Goal: Task Accomplishment & Management: Complete application form

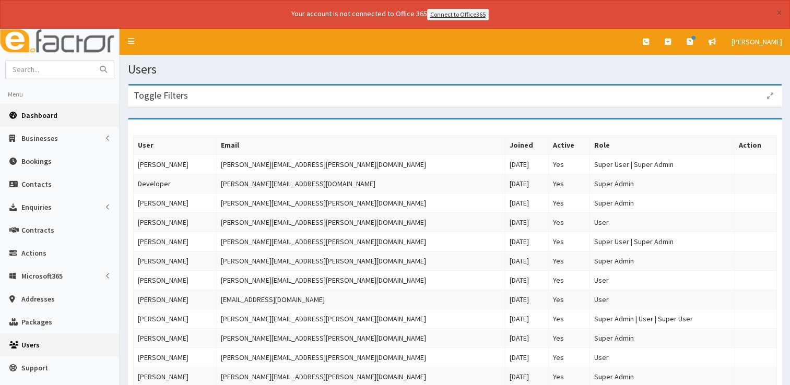
click at [31, 117] on span "Dashboard" at bounding box center [39, 115] width 36 height 9
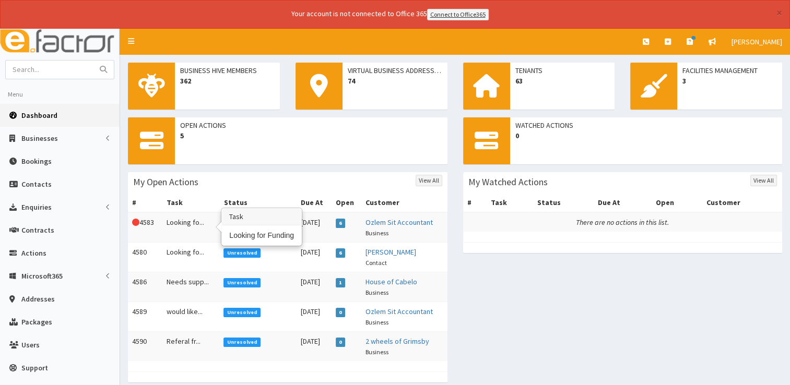
click at [179, 226] on td "Looking fo..." at bounding box center [190, 227] width 57 height 30
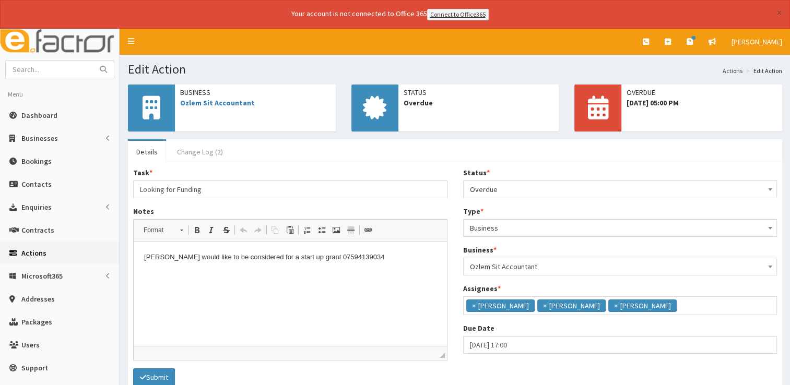
click at [208, 147] on link "Change Log (2)" at bounding box center [200, 152] width 63 height 22
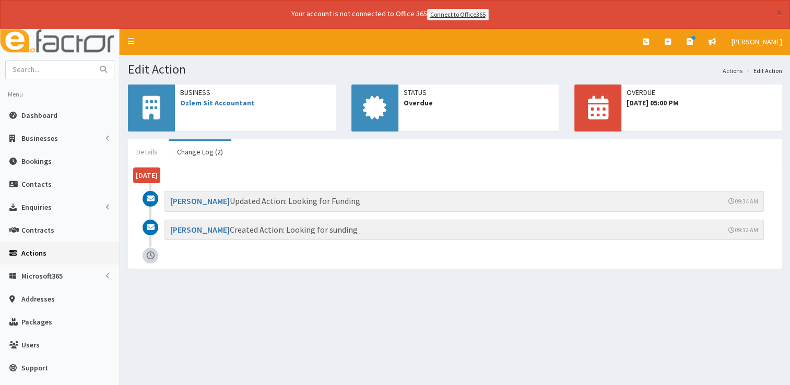
click at [144, 153] on link "Details" at bounding box center [147, 152] width 38 height 22
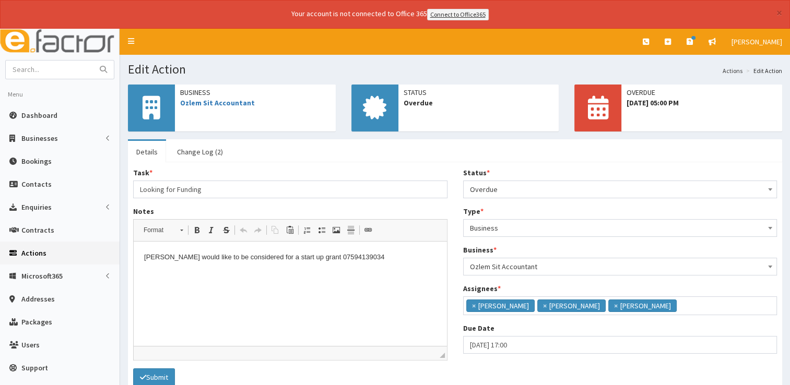
click at [377, 253] on p "Ozlem would like to be considered for a start up grant 07594139034" at bounding box center [290, 257] width 292 height 11
click at [184, 149] on link "Change Log (2)" at bounding box center [200, 152] width 63 height 22
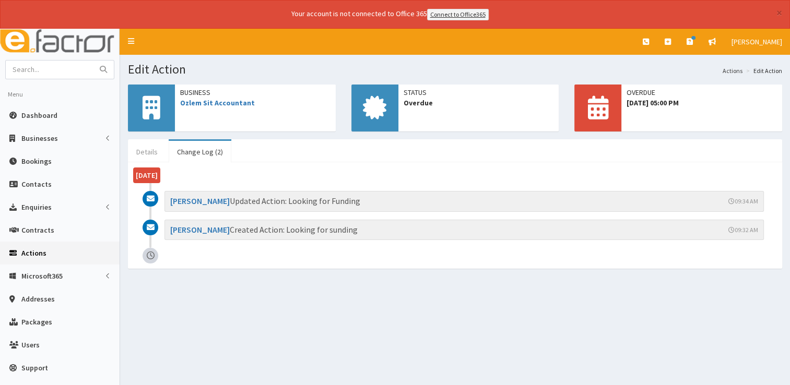
click at [146, 149] on link "Details" at bounding box center [147, 152] width 38 height 22
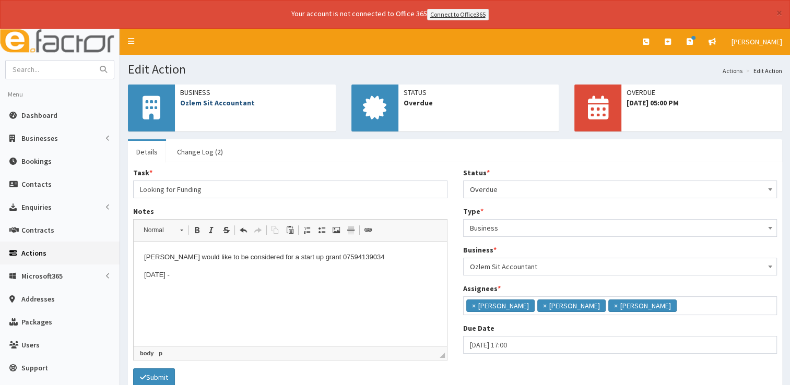
click at [221, 101] on link "Ozlem Sit Accountant" at bounding box center [217, 102] width 75 height 9
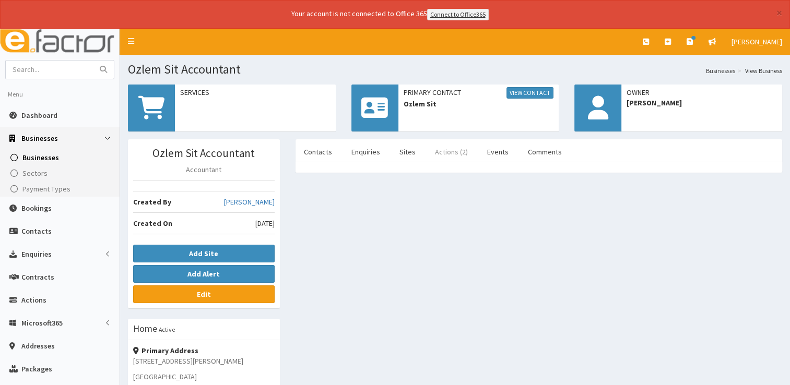
click at [446, 153] on link "Actions (2)" at bounding box center [451, 152] width 50 height 22
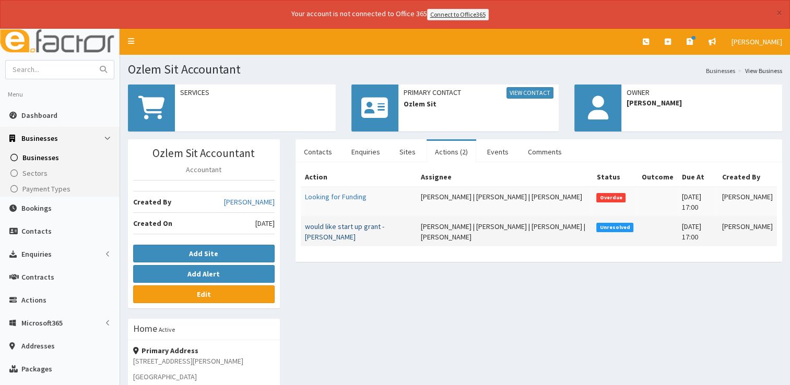
click at [339, 225] on link "would like start up grant - [PERSON_NAME]" at bounding box center [344, 232] width 79 height 20
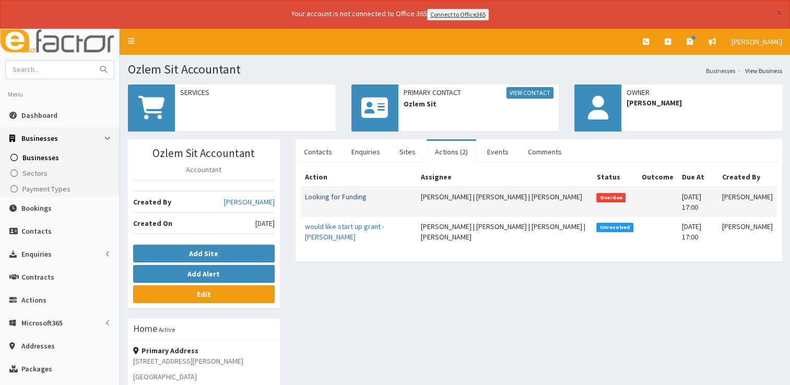
click at [350, 193] on link "Looking for Funding" at bounding box center [336, 196] width 62 height 9
click at [346, 197] on link "Looking for Funding" at bounding box center [336, 196] width 62 height 9
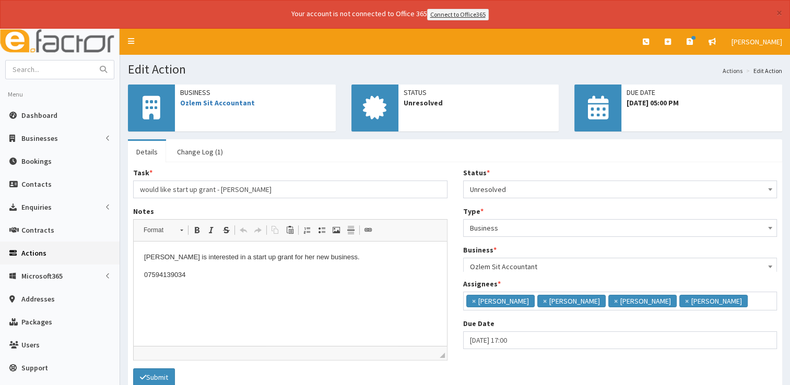
scroll to position [6, 0]
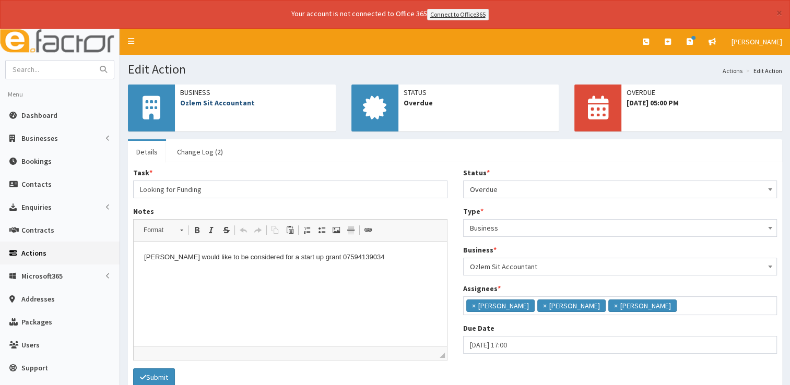
click at [202, 101] on link "Ozlem Sit Accountant" at bounding box center [217, 102] width 75 height 9
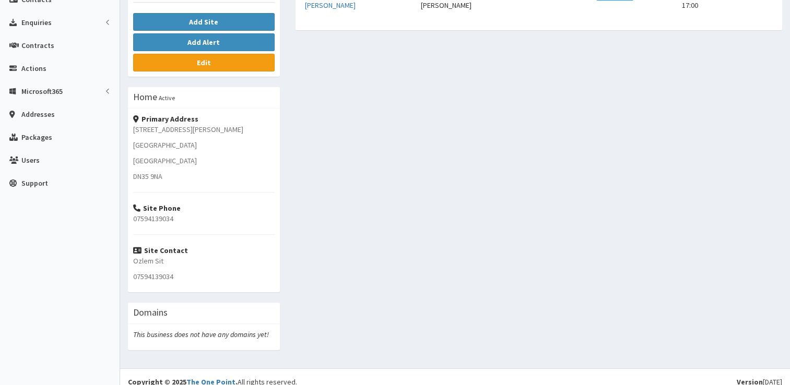
scroll to position [11, 0]
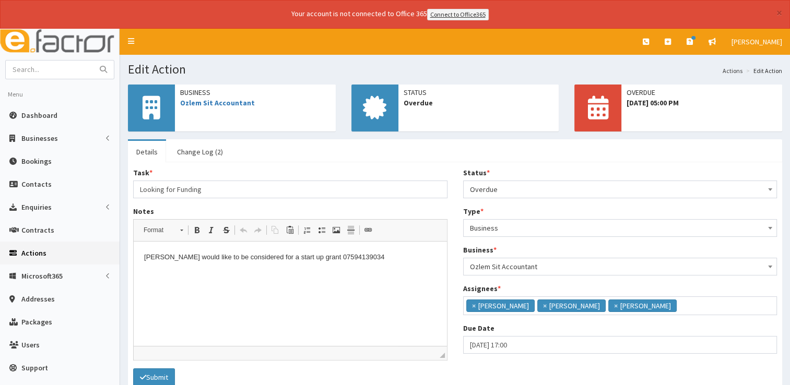
scroll to position [6, 0]
click at [365, 256] on p "Ozlem would like to be considered for a start up grant 07594139034" at bounding box center [290, 257] width 292 height 11
click at [568, 186] on span "Overdue" at bounding box center [620, 189] width 301 height 15
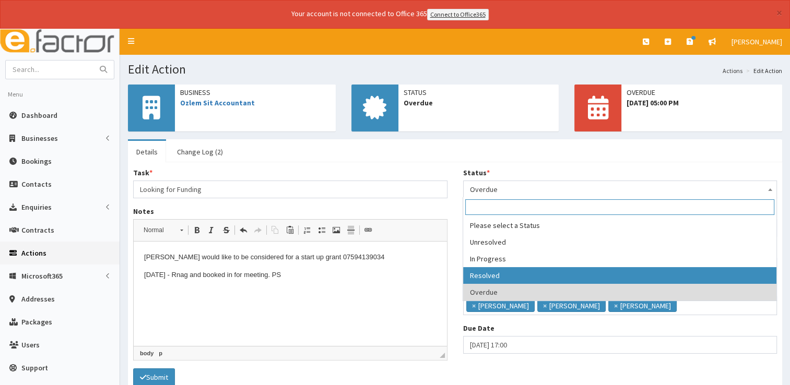
select select "3"
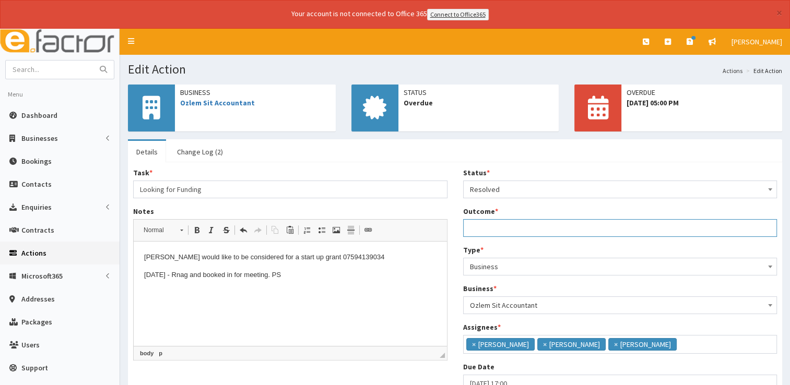
click at [498, 226] on input "Outcome *" at bounding box center [620, 228] width 314 height 18
type input "See notes."
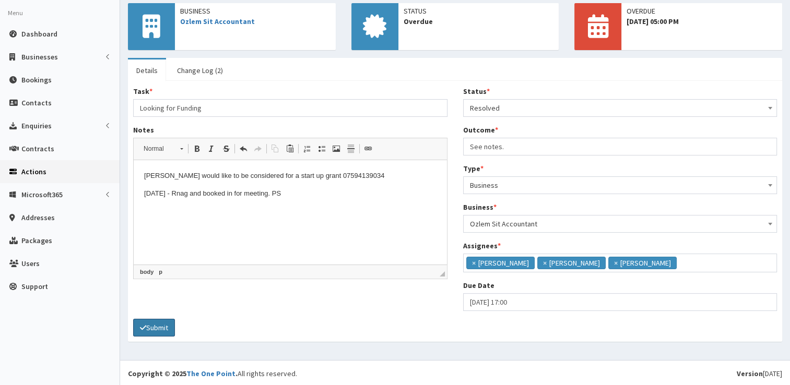
click at [163, 326] on button "Submit" at bounding box center [154, 328] width 42 height 18
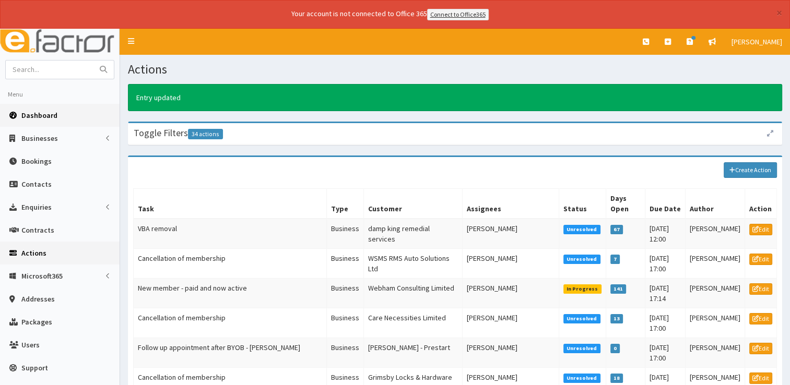
click at [34, 115] on span "Dashboard" at bounding box center [39, 115] width 36 height 9
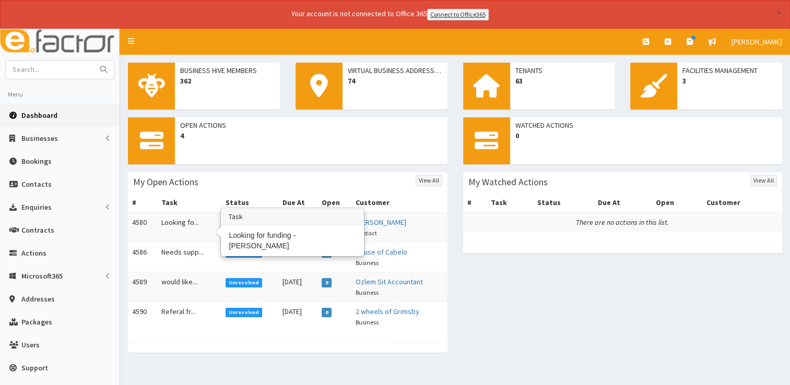
click at [170, 218] on td "Looking fo..." at bounding box center [189, 227] width 64 height 30
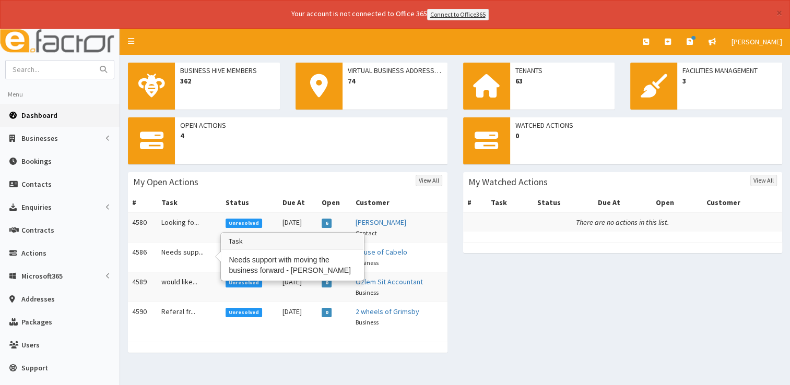
click at [172, 247] on td "Needs supp..." at bounding box center [189, 257] width 64 height 30
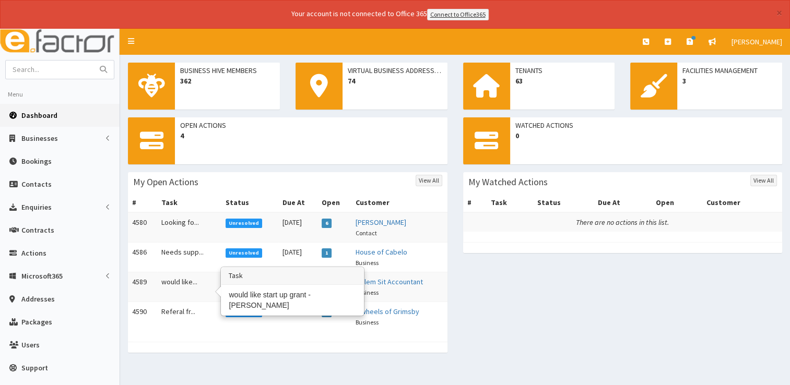
click at [172, 280] on td "would like..." at bounding box center [189, 287] width 64 height 30
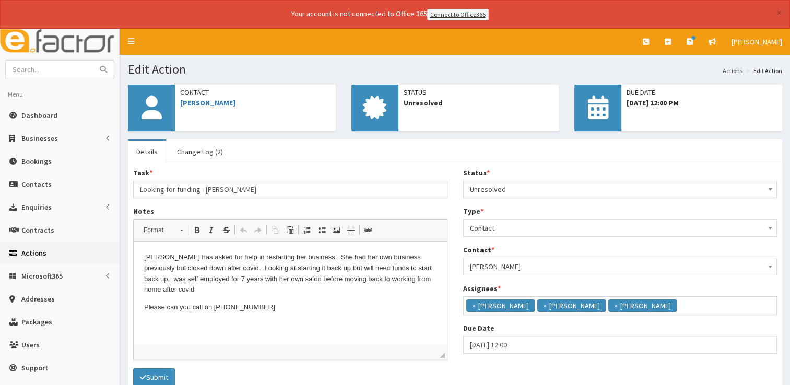
scroll to position [6, 0]
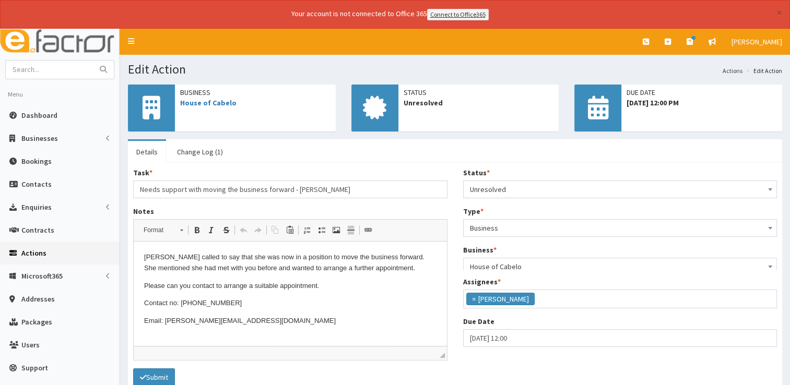
scroll to position [55, 0]
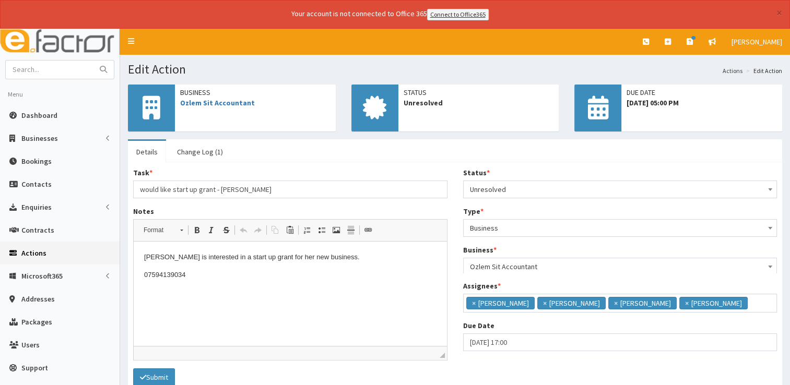
scroll to position [6, 0]
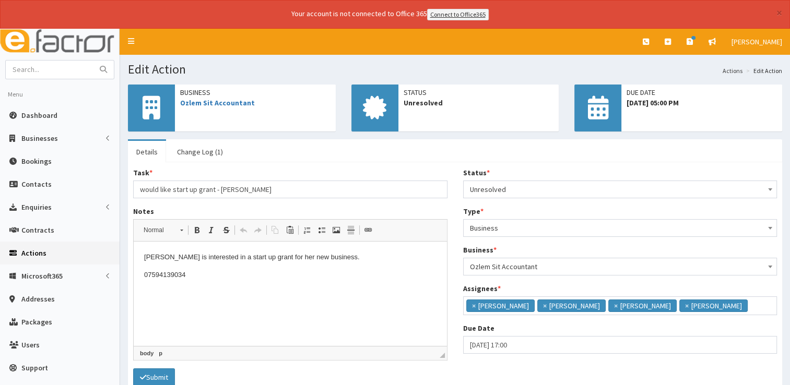
click at [209, 277] on p "07594139034" at bounding box center [290, 275] width 292 height 11
click at [591, 190] on span "Unresolved" at bounding box center [620, 189] width 301 height 15
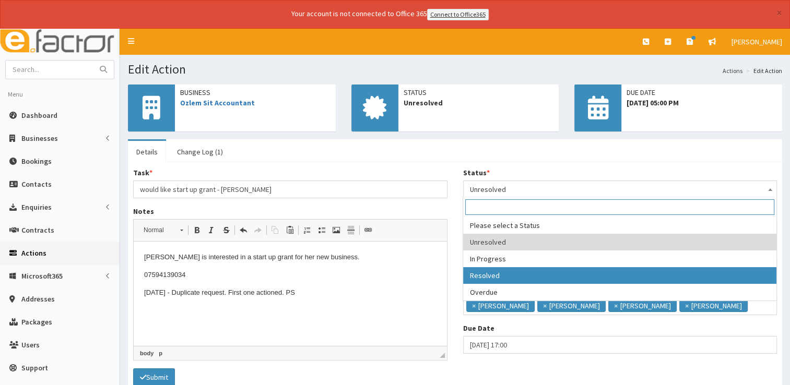
select select "3"
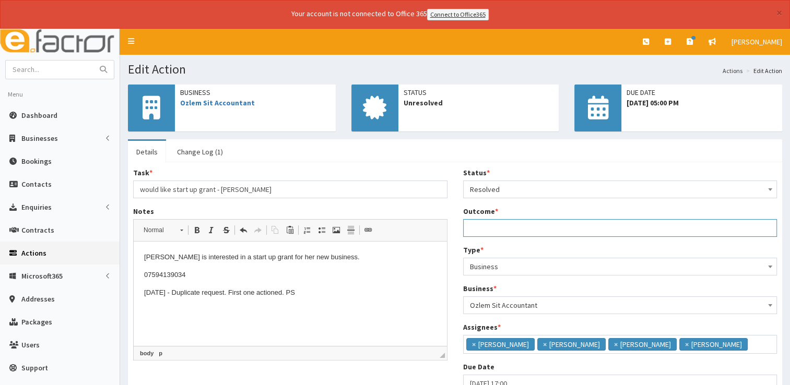
click at [489, 230] on input "Outcome *" at bounding box center [620, 228] width 314 height 18
type input "See notes"
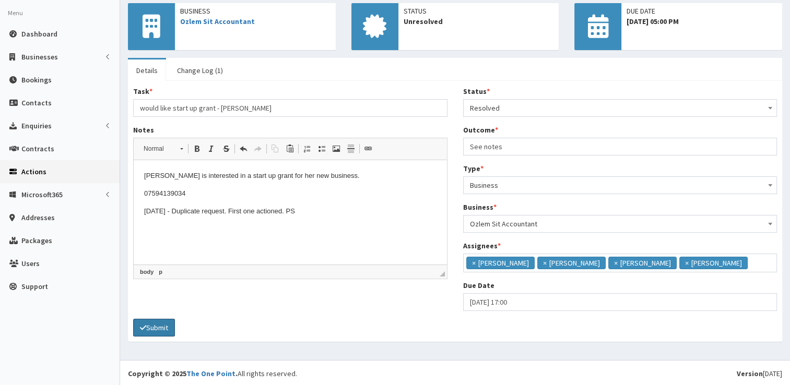
click at [168, 320] on button "Submit" at bounding box center [154, 328] width 42 height 18
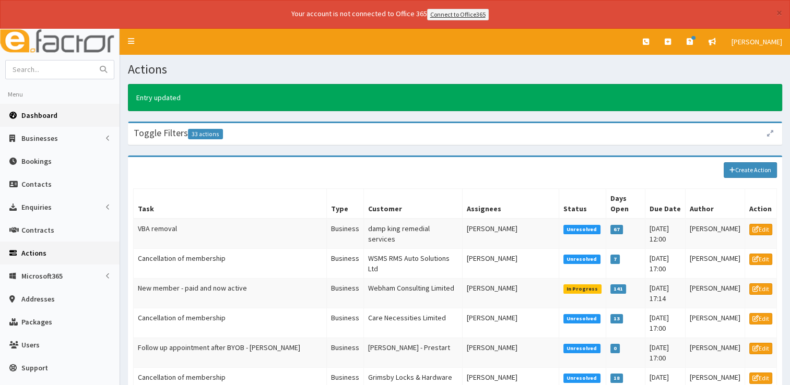
click at [38, 107] on link "Dashboard" at bounding box center [59, 115] width 119 height 23
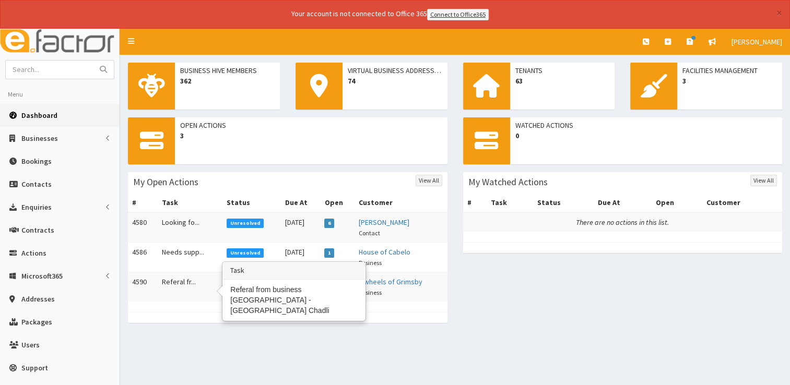
click at [176, 280] on td "Referal fr..." at bounding box center [190, 287] width 65 height 30
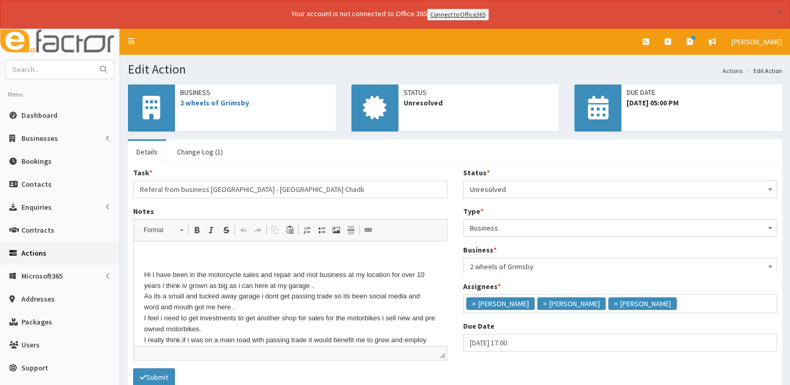
scroll to position [6, 0]
